Goal: Register for event/course

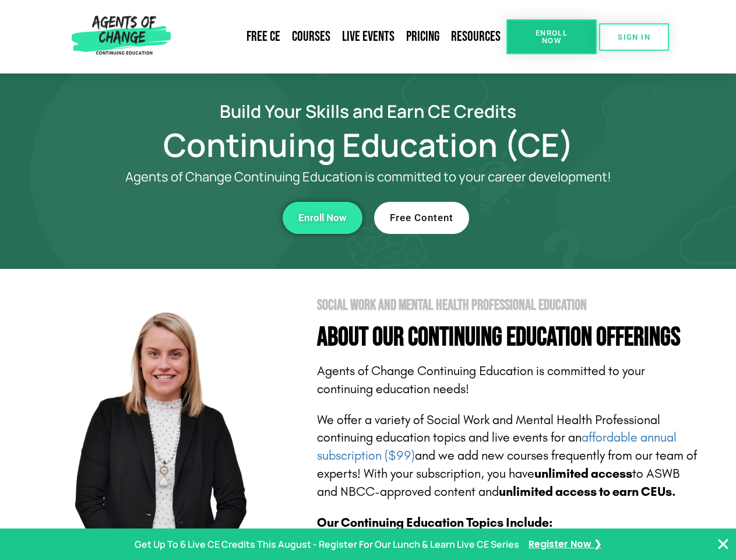
click at [368, 280] on section "Social Work and Mental Health Professional Education About Our Continuing Educa…" at bounding box center [368, 514] width 736 height 490
click at [552, 37] on span "Enroll Now" at bounding box center [551, 36] width 53 height 15
click at [634, 37] on span "SIGN IN" at bounding box center [634, 37] width 33 height 8
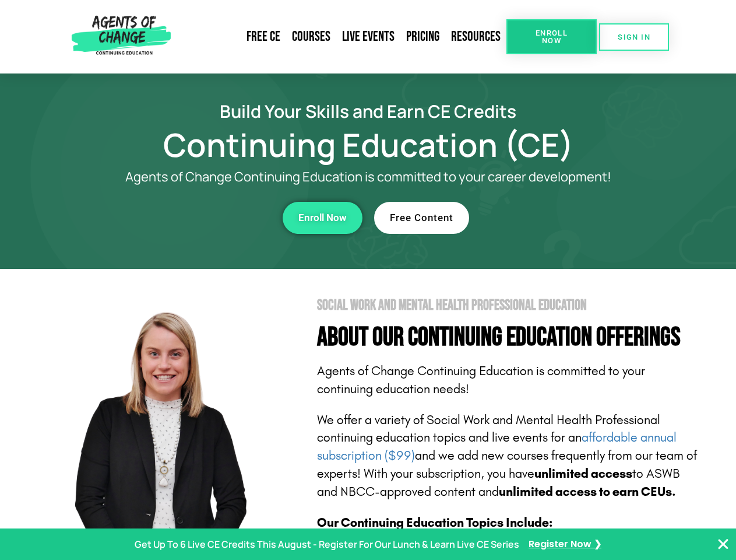
click at [202, 217] on div "Enroll Now" at bounding box center [202, 218] width 321 height 32
click at [322, 217] on span "Enroll Now" at bounding box center [322, 218] width 48 height 10
click at [535, 217] on div "Free Content" at bounding box center [534, 218] width 321 height 32
